Goal: Transaction & Acquisition: Purchase product/service

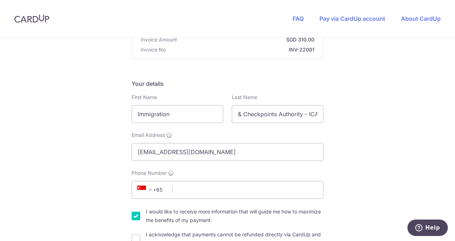
scroll to position [107, 0]
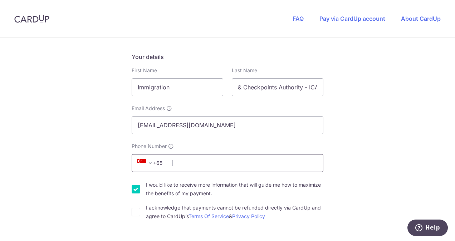
click at [213, 164] on input "Phone Number" at bounding box center [228, 163] width 192 height 18
type input "90272748"
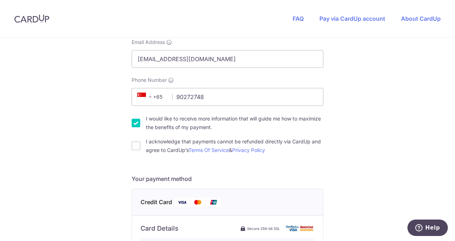
scroll to position [179, 0]
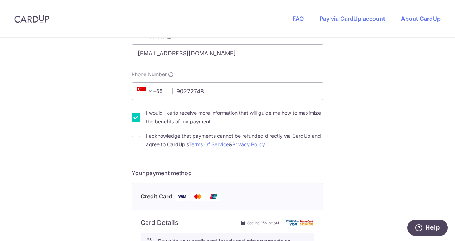
click at [134, 140] on input "I acknowledge that payments cannot be refunded directly via CardUp and agree to…" at bounding box center [136, 140] width 9 height 9
checkbox input "true"
click at [135, 120] on input "I would like to receive more information that will guide me how to maximize the…" at bounding box center [136, 117] width 9 height 9
checkbox input "false"
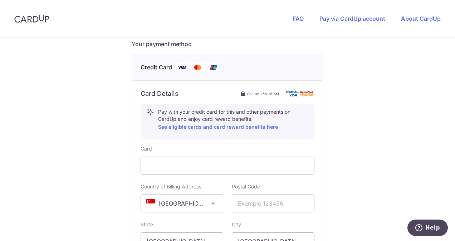
scroll to position [323, 0]
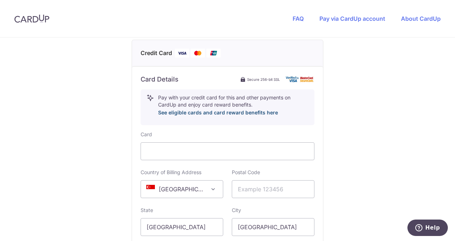
click at [204, 113] on link "See eligible cards and card reward benefits here" at bounding box center [218, 113] width 120 height 6
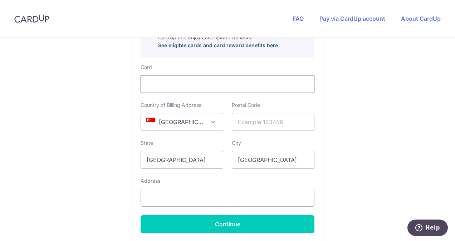
scroll to position [353, 0]
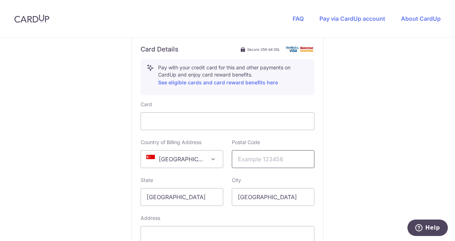
click at [257, 158] on input "text" at bounding box center [273, 159] width 83 height 18
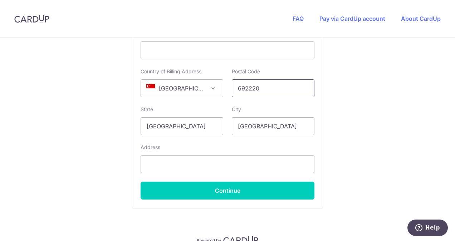
scroll to position [425, 0]
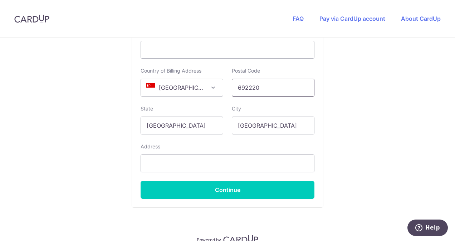
type input "692220"
click at [180, 163] on input "text" at bounding box center [228, 164] width 174 height 18
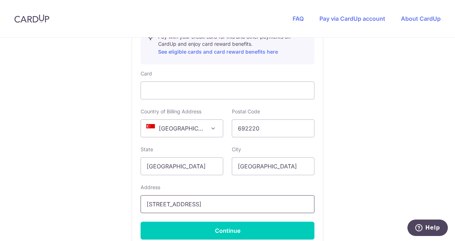
scroll to position [430, 0]
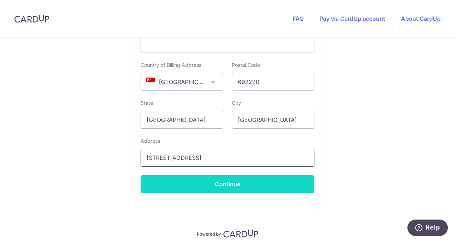
type input "[STREET_ADDRESS]"
click at [267, 186] on button "Continue" at bounding box center [228, 184] width 174 height 18
type input "**** 8140"
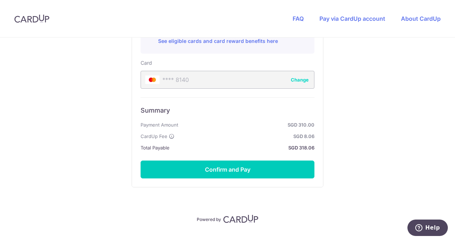
scroll to position [395, 0]
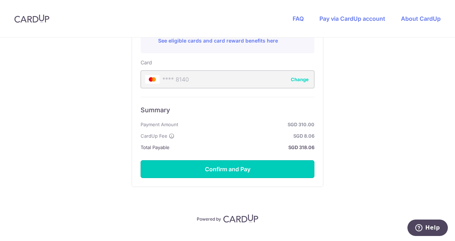
click at [249, 174] on button "Confirm and Pay" at bounding box center [228, 169] width 174 height 18
